Goal: Navigation & Orientation: Find specific page/section

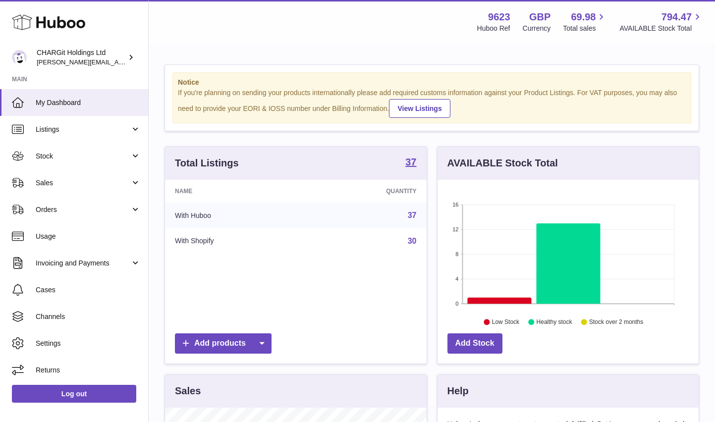
scroll to position [154, 261]
click at [49, 180] on span "Sales" at bounding box center [83, 182] width 95 height 9
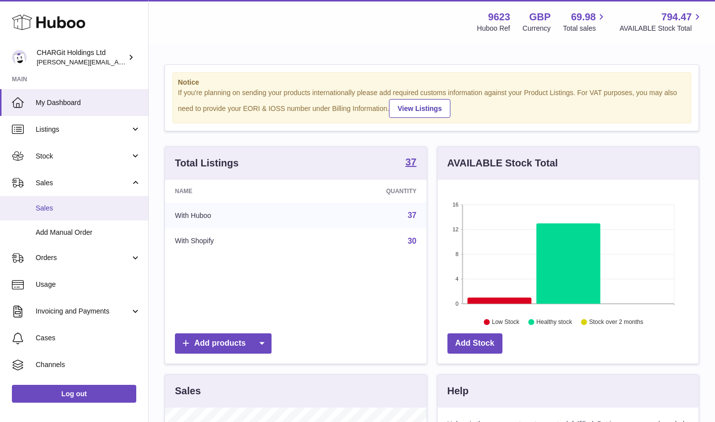
click at [46, 206] on span "Sales" at bounding box center [88, 208] width 105 height 9
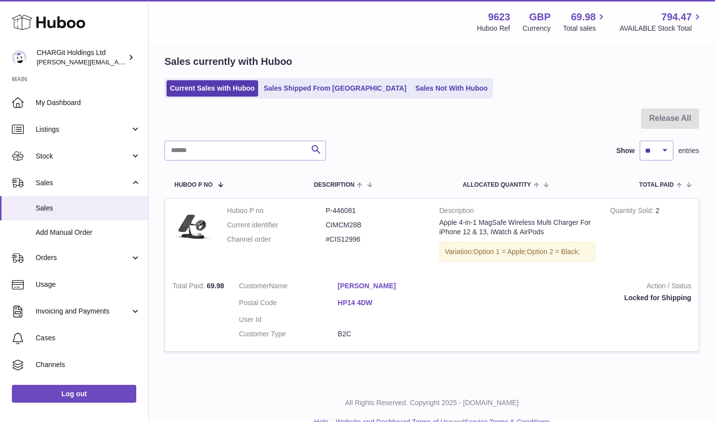
scroll to position [55, 0]
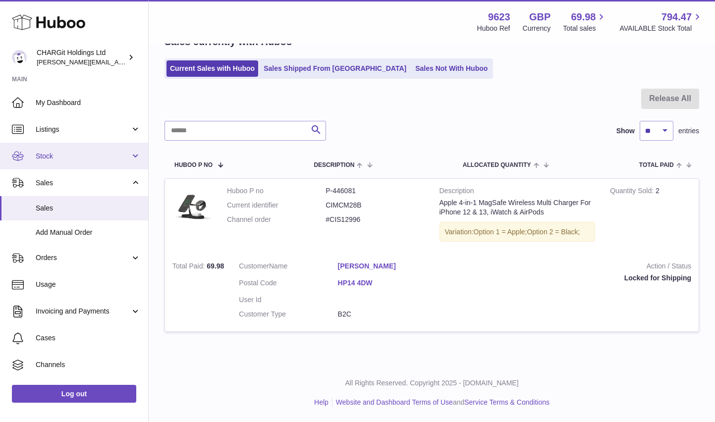
click at [40, 155] on span "Stock" at bounding box center [83, 156] width 95 height 9
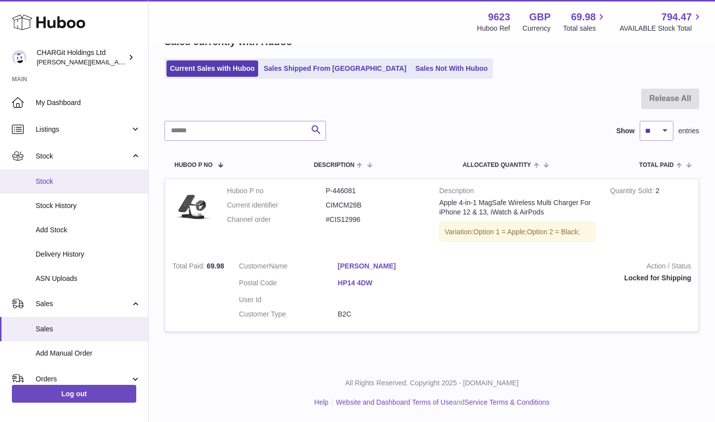
click at [50, 182] on span "Stock" at bounding box center [88, 181] width 105 height 9
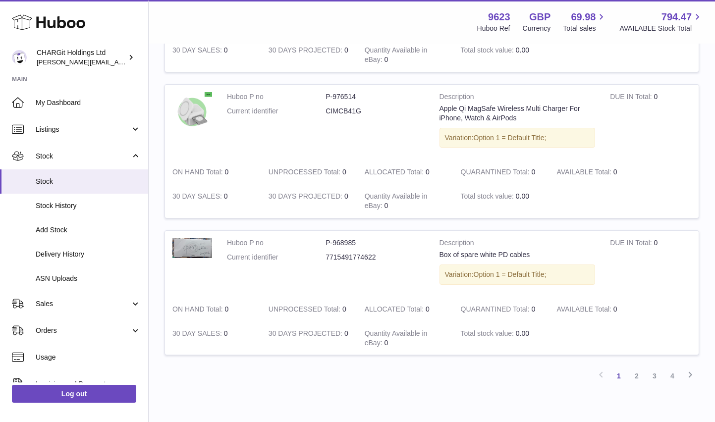
scroll to position [1244, 0]
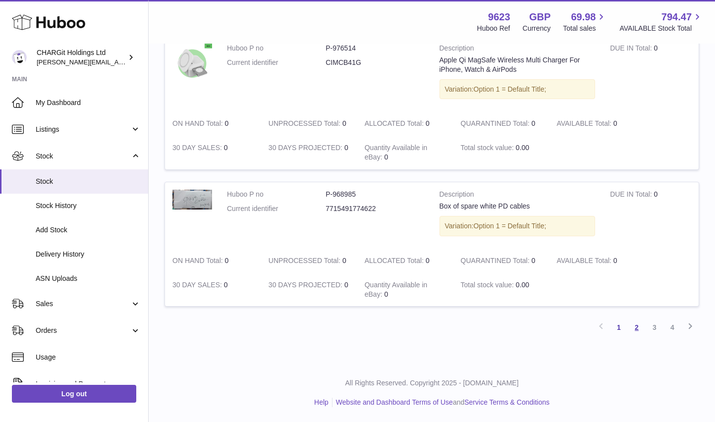
click at [635, 328] on link "2" at bounding box center [636, 327] width 18 height 18
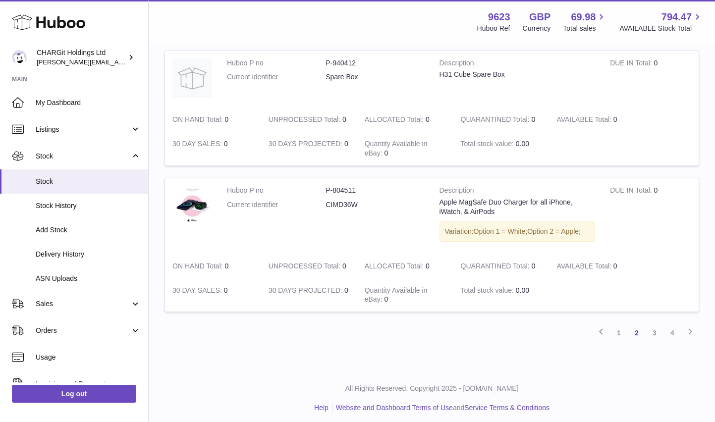
scroll to position [1269, 0]
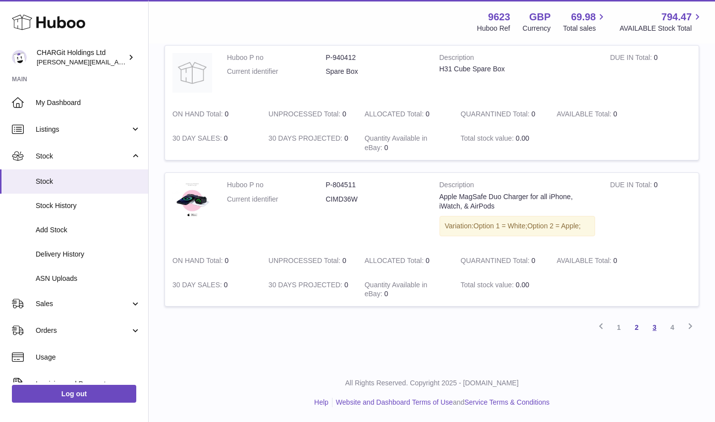
click at [654, 328] on link "3" at bounding box center [654, 327] width 18 height 18
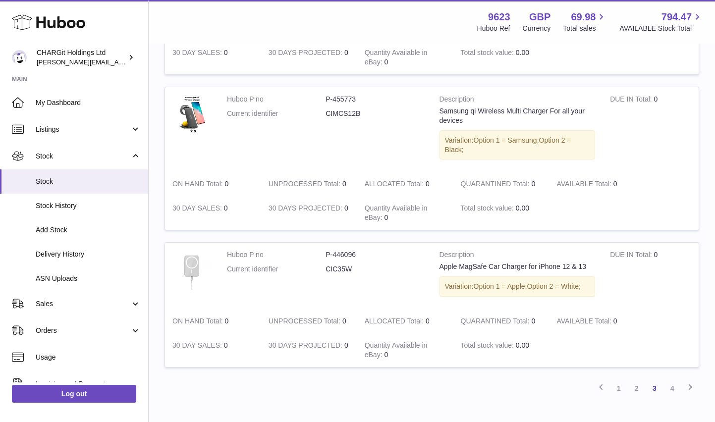
scroll to position [1264, 0]
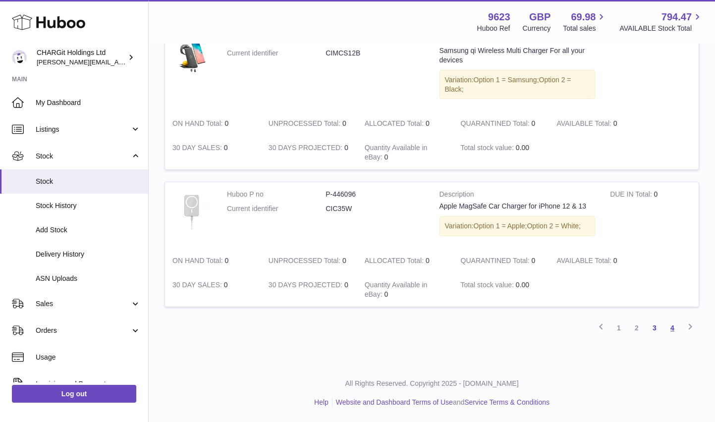
click at [672, 326] on link "4" at bounding box center [672, 328] width 18 height 18
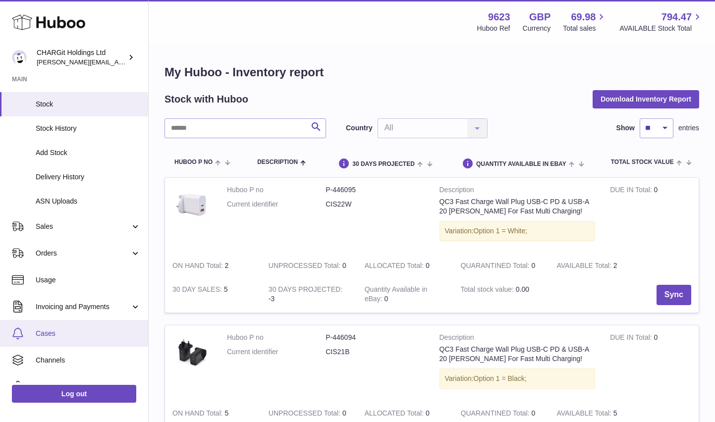
scroll to position [122, 0]
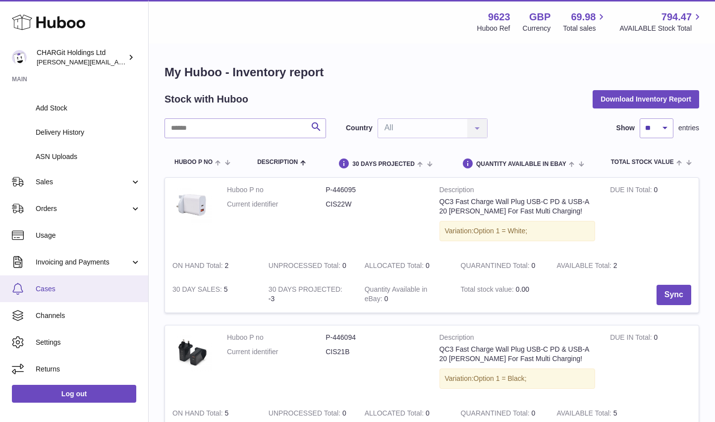
click at [57, 289] on span "Cases" at bounding box center [88, 288] width 105 height 9
